Goal: Check status: Check status

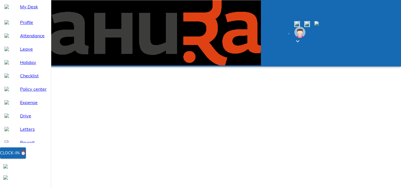
click at [20, 39] on span "Attendance" at bounding box center [33, 35] width 26 height 7
select select "9"
click at [46, 39] on span "Attendance" at bounding box center [33, 35] width 26 height 7
click at [36, 10] on span "My Desk" at bounding box center [33, 6] width 26 height 7
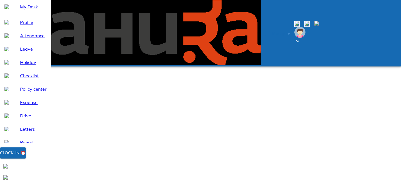
click at [30, 39] on span "Attendance" at bounding box center [33, 35] width 26 height 7
select select "9"
